Goal: Communication & Community: Answer question/provide support

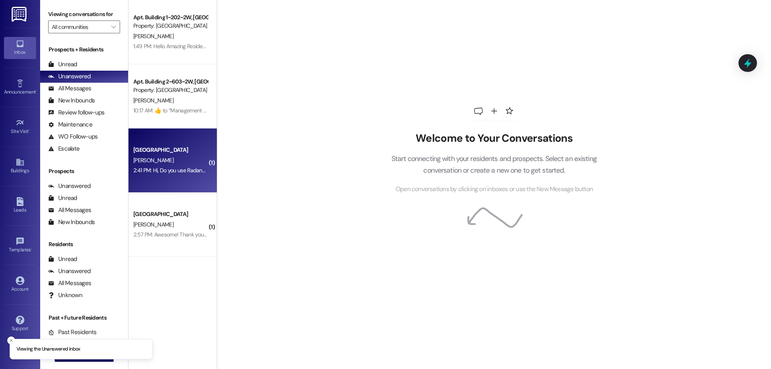
click at [176, 175] on div "2:41 PM: Hi, Do you use Radancy to verify accounts? 2:41 PM: Hi, Do you use Rad…" at bounding box center [170, 170] width 76 height 10
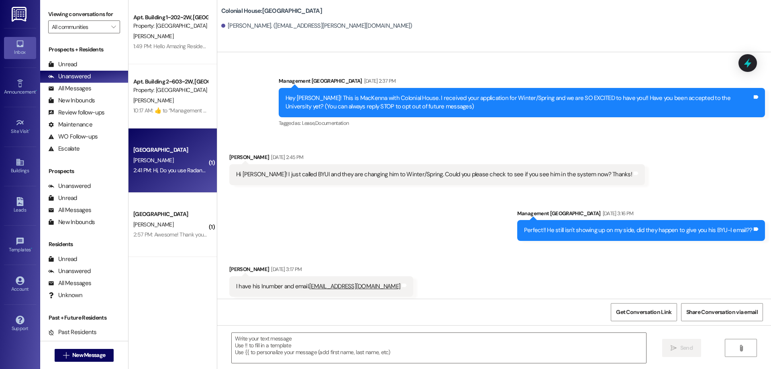
scroll to position [1274, 0]
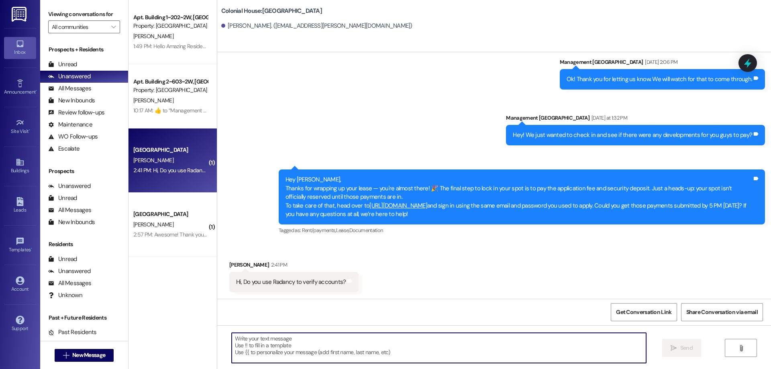
click at [453, 354] on textarea at bounding box center [439, 348] width 414 height 30
click at [324, 345] on textarea "No, It should be through Plaid" at bounding box center [439, 348] width 414 height 30
type textarea "No, It should be through Plaid."
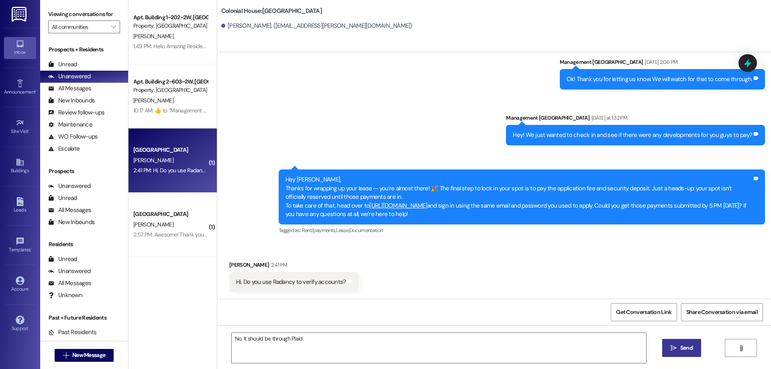
click at [692, 347] on span "Send" at bounding box center [686, 348] width 16 height 8
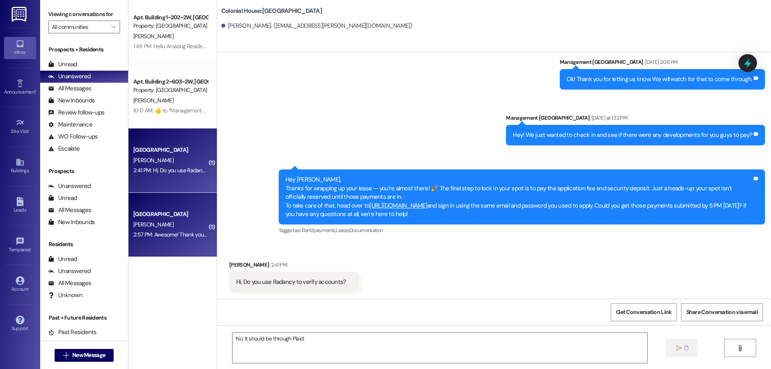
click at [184, 220] on div "[PERSON_NAME]" at bounding box center [170, 225] width 76 height 10
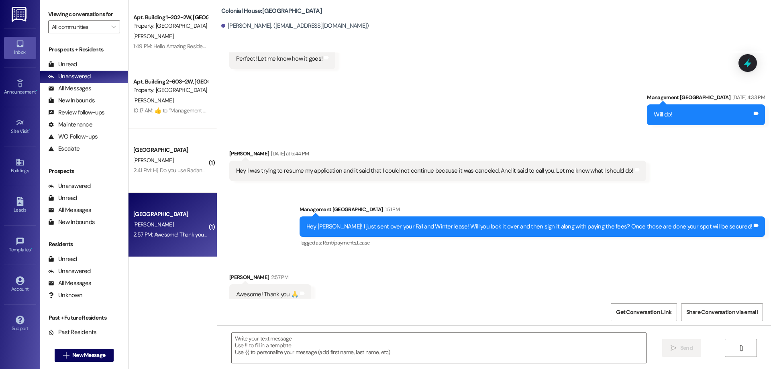
scroll to position [1722, 0]
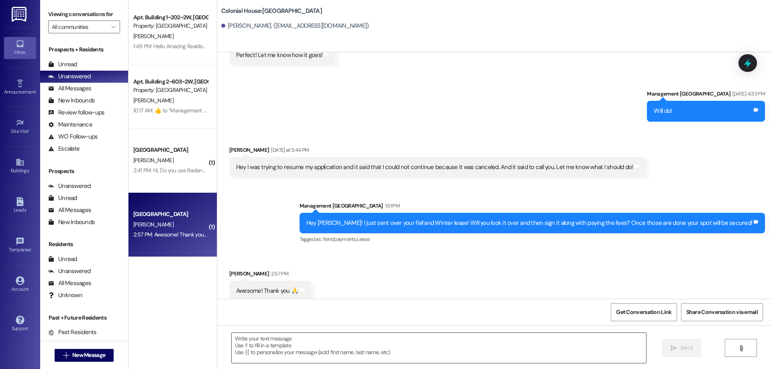
click at [366, 352] on textarea at bounding box center [439, 348] width 414 height 30
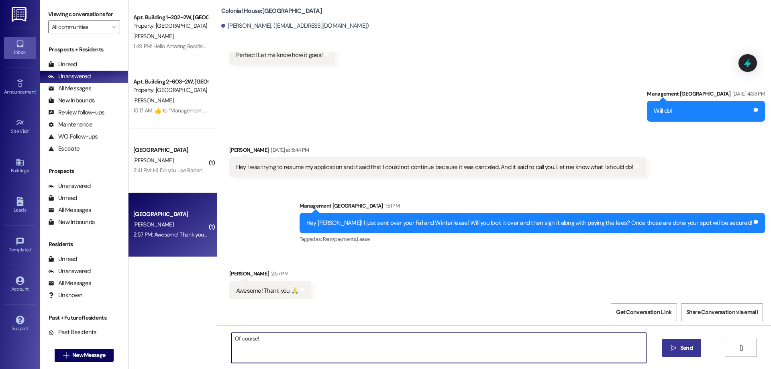
type textarea "Of course!"
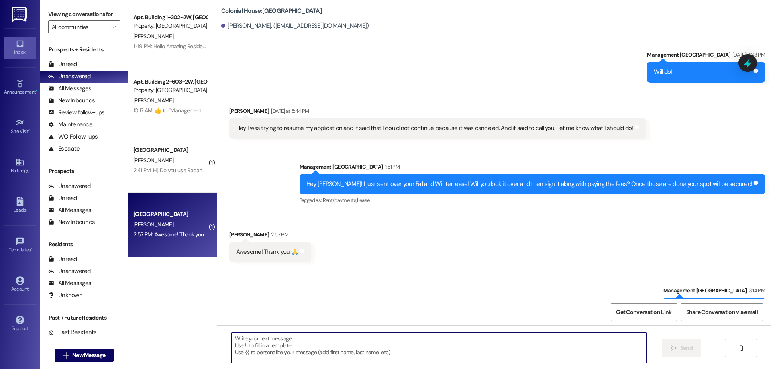
scroll to position [1779, 0]
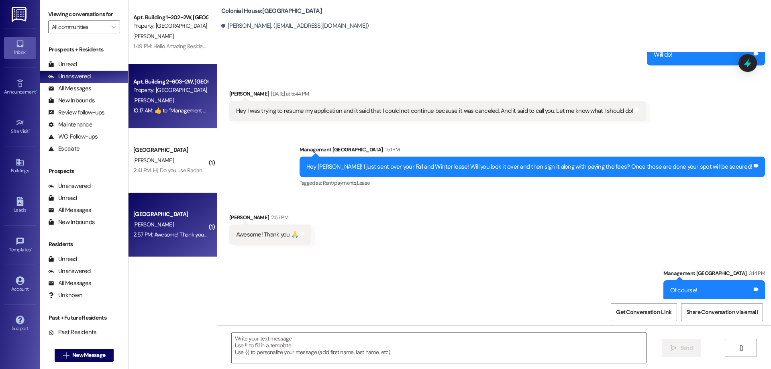
click at [172, 93] on div "Property: [GEOGRAPHIC_DATA]" at bounding box center [170, 90] width 74 height 8
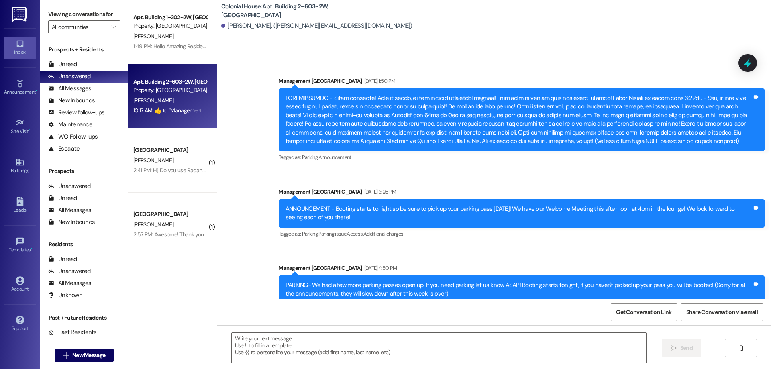
scroll to position [14804, 0]
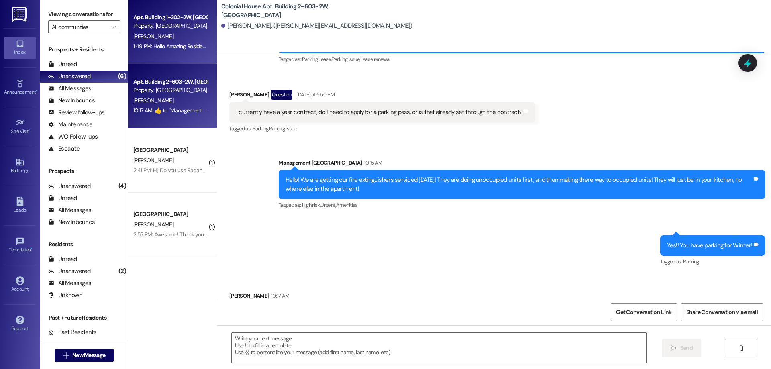
click at [168, 57] on div "Apt. Building 1~202~2W, Building 1 Colonial House Property: [GEOGRAPHIC_DATA] […" at bounding box center [172, 32] width 88 height 64
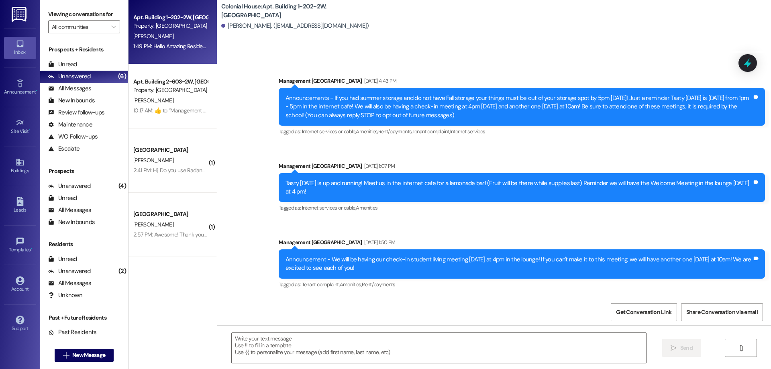
scroll to position [12442, 0]
